Goal: Task Accomplishment & Management: Manage account settings

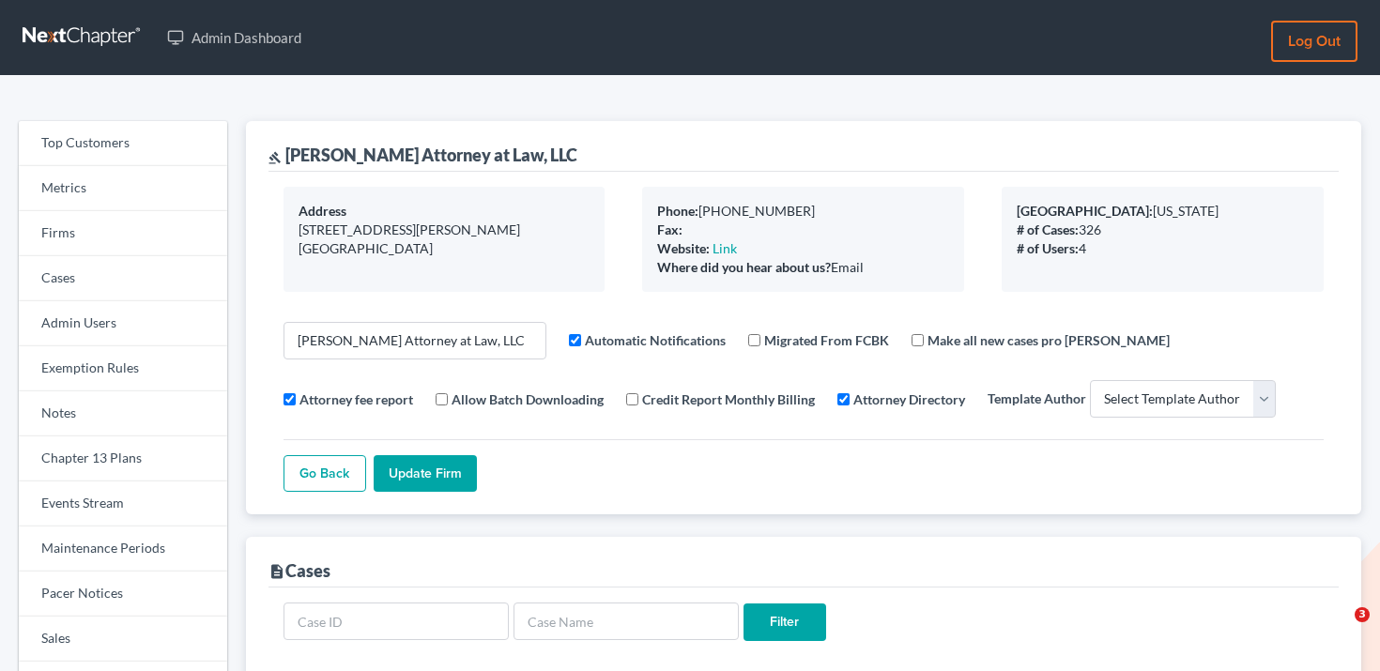
select select
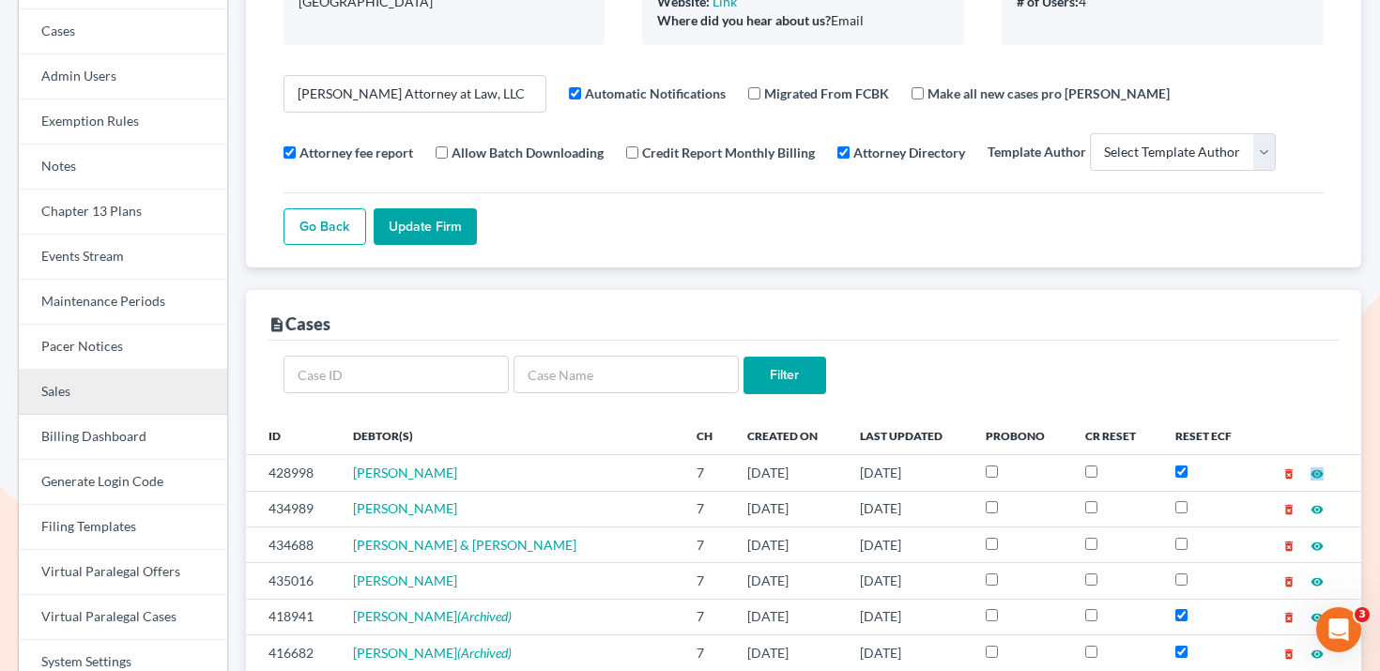
scroll to position [215, 0]
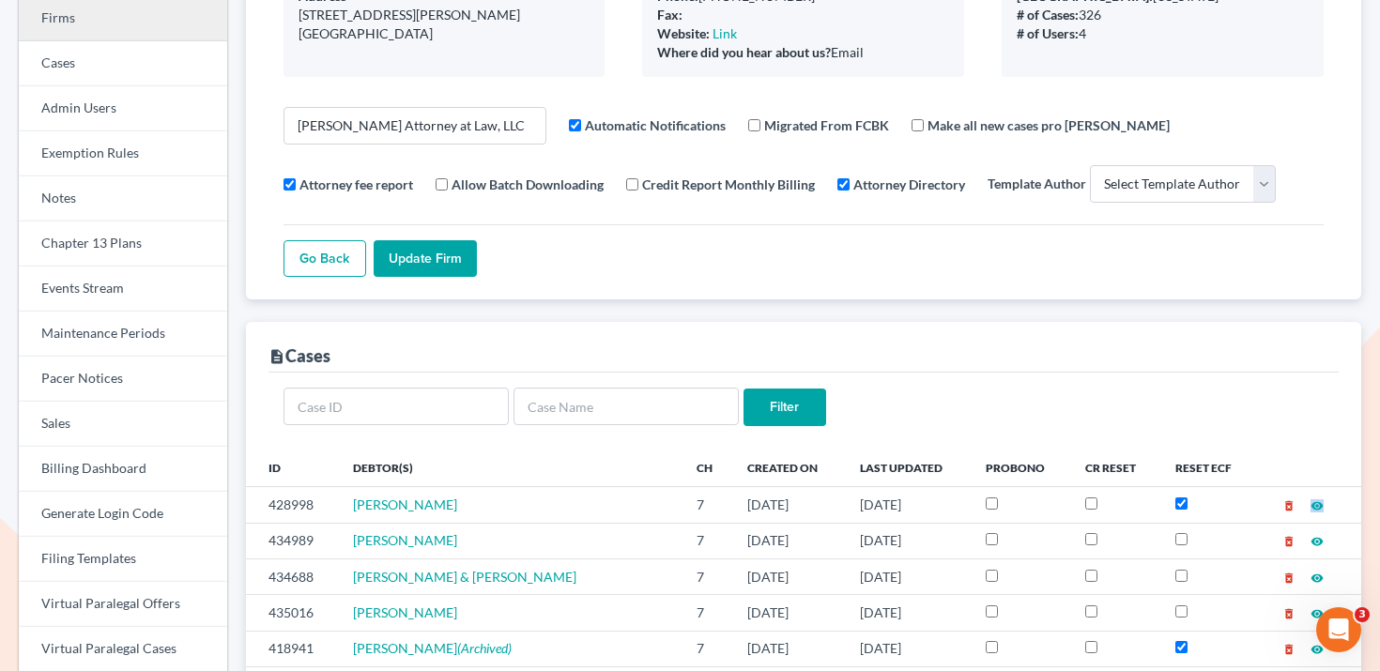
click at [145, 21] on link "Firms" at bounding box center [123, 18] width 208 height 45
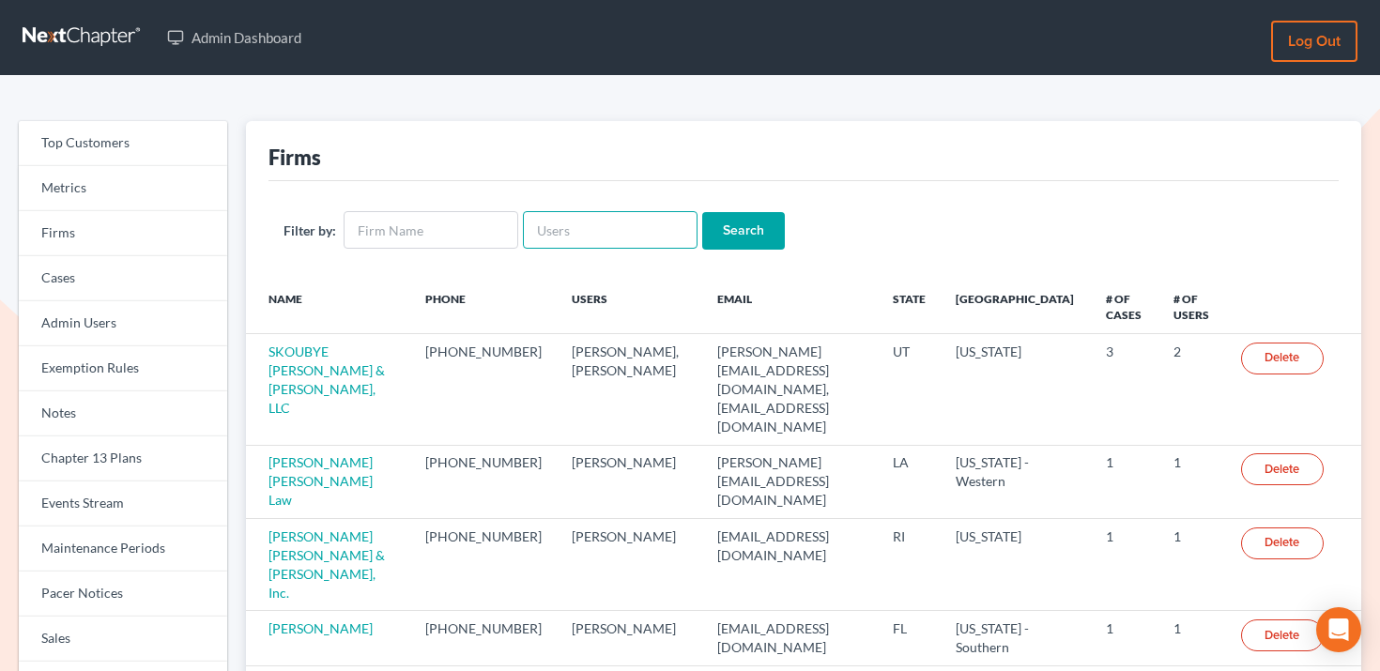
click at [576, 218] on input "text" at bounding box center [610, 230] width 175 height 38
paste input "eianetti@ianetti.legal"
type input "eianetti@ianetti.legal"
click at [721, 230] on input "Search" at bounding box center [743, 231] width 83 height 38
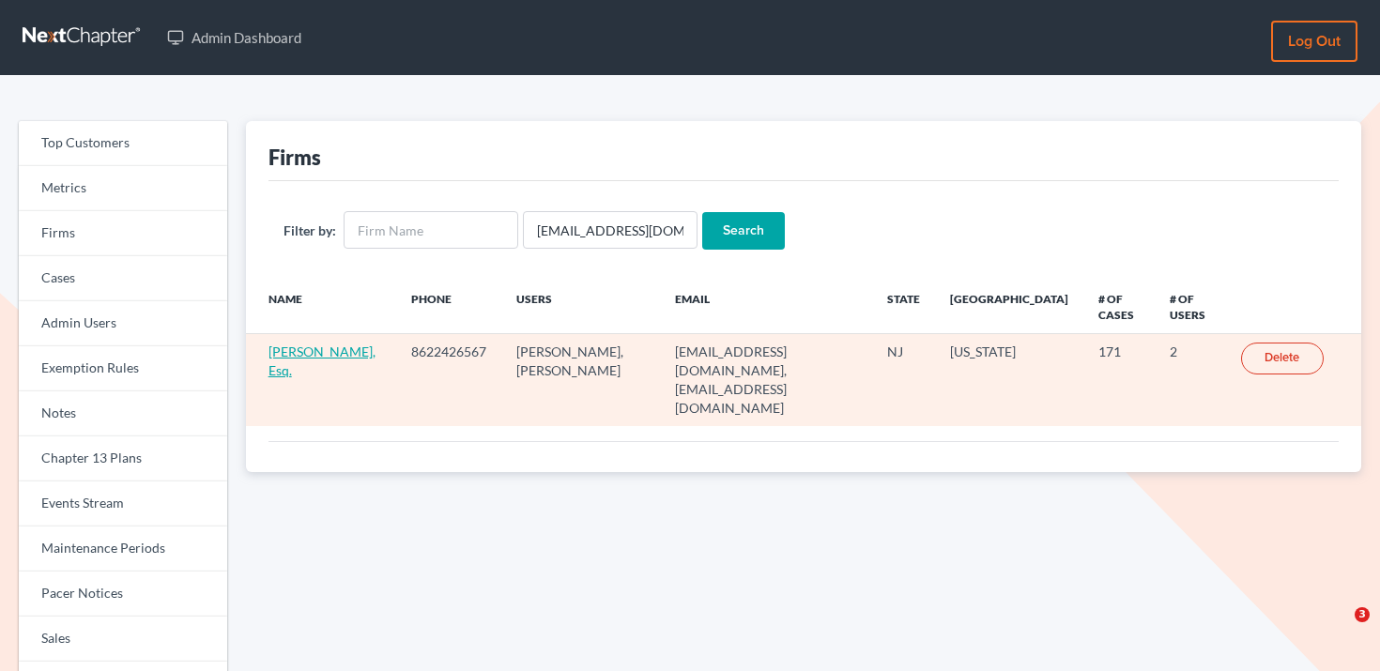
click at [327, 358] on link "Ernest G. Ianetti, Esq." at bounding box center [321, 360] width 107 height 35
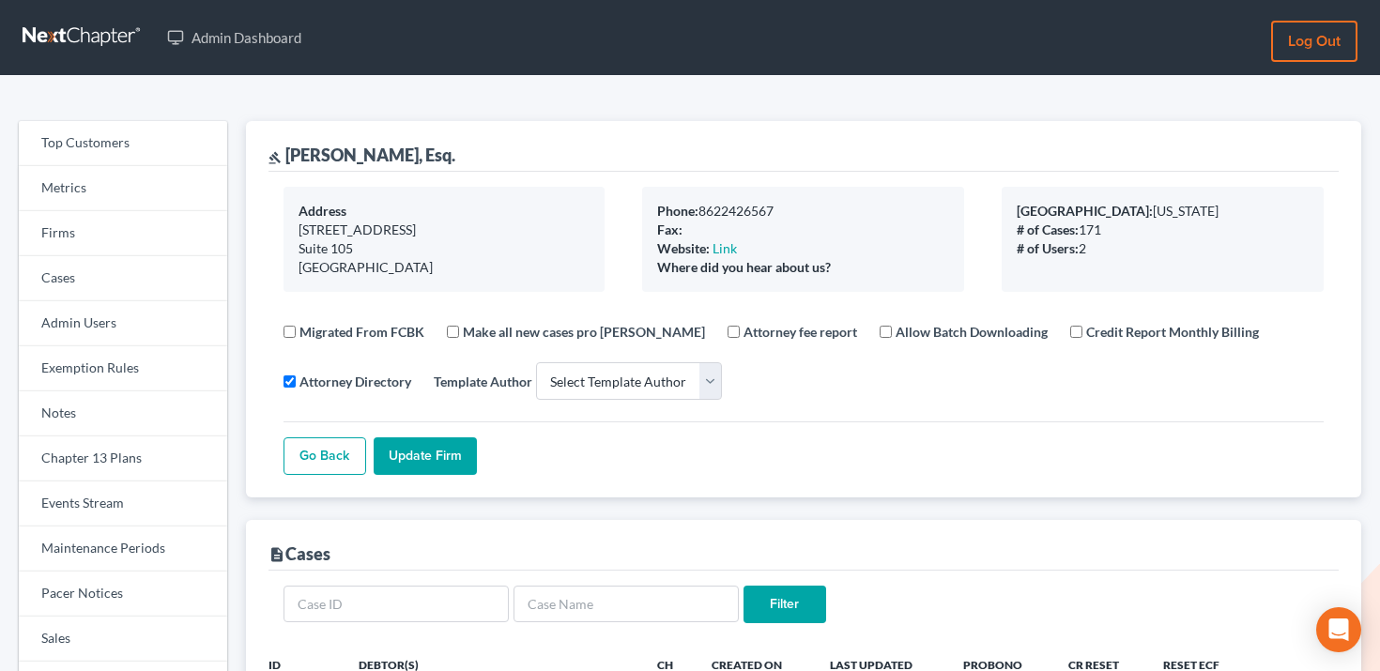
select select
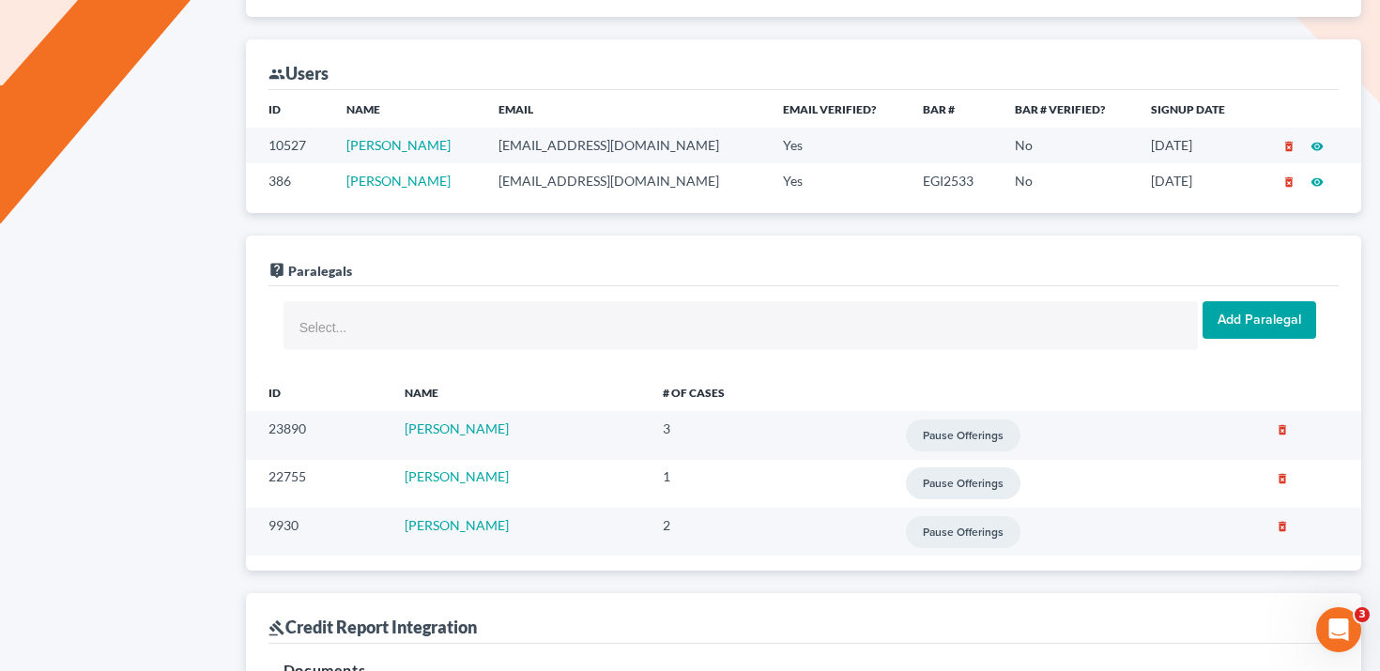
scroll to position [1086, 0]
